Goal: Task Accomplishment & Management: Use online tool/utility

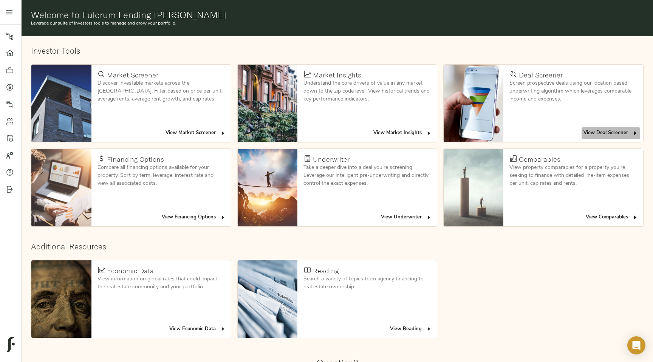
click at [601, 133] on span "View Deal Screener" at bounding box center [611, 133] width 55 height 9
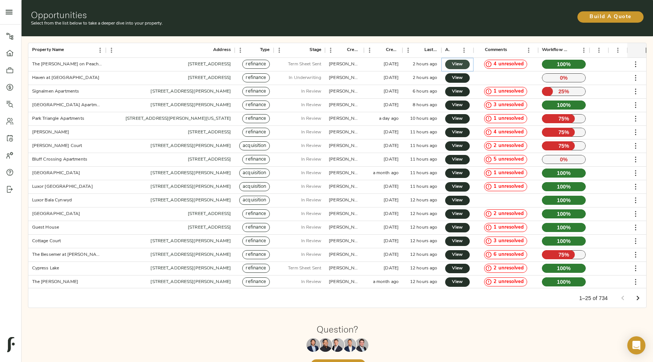
click at [469, 62] on link "View" at bounding box center [457, 64] width 25 height 9
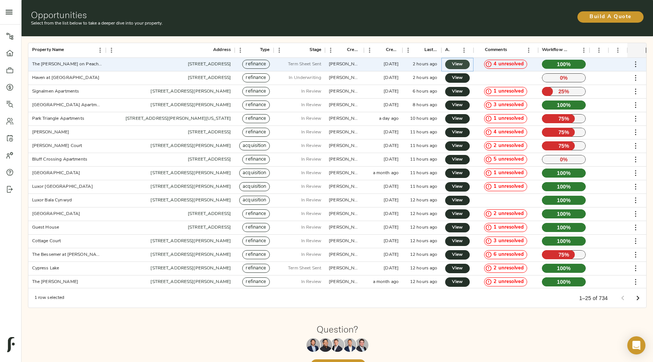
click at [459, 66] on span "View" at bounding box center [457, 64] width 9 height 8
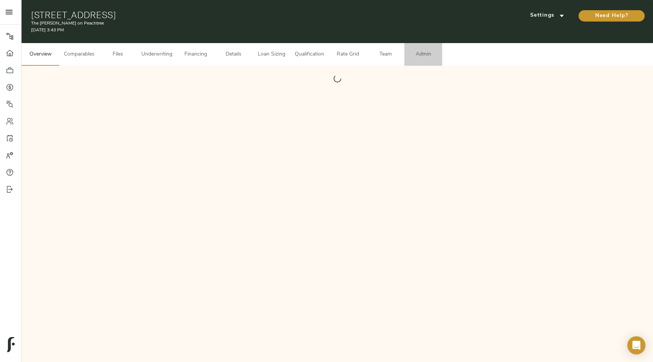
click at [427, 57] on span "Admin" at bounding box center [423, 54] width 29 height 9
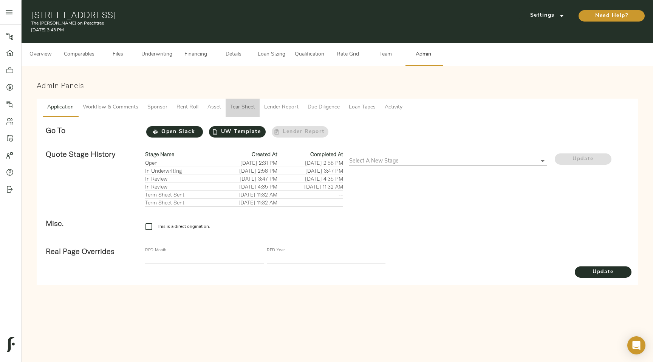
click at [246, 109] on span "Tear Sheet" at bounding box center [242, 107] width 25 height 9
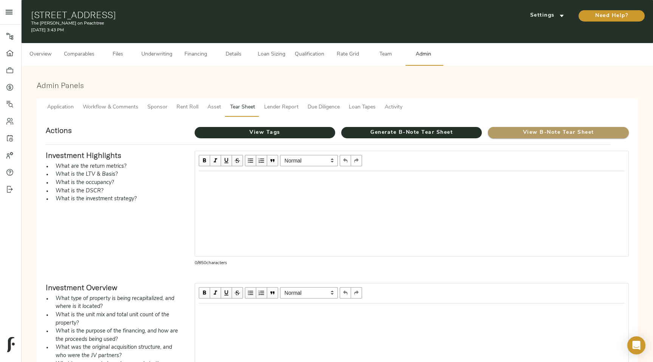
click at [523, 135] on span "View B-Note Tear Sheet" at bounding box center [558, 132] width 141 height 9
click at [551, 134] on span "View B-Note Tear Sheet" at bounding box center [558, 132] width 141 height 9
